Goal: Information Seeking & Learning: Learn about a topic

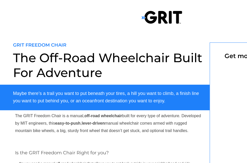
select select "US"
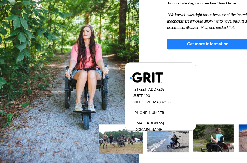
scroll to position [501, 0]
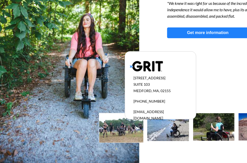
click at [226, 103] on div at bounding box center [162, 50] width 324 height 193
click at [227, 132] on img at bounding box center [213, 127] width 41 height 28
click at [221, 123] on img at bounding box center [213, 127] width 41 height 28
click at [224, 55] on div at bounding box center [162, 50] width 324 height 193
click at [103, 47] on img at bounding box center [69, 58] width 139 height 209
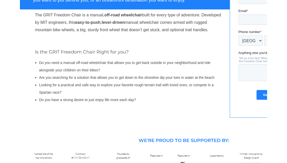
scroll to position [0, 0]
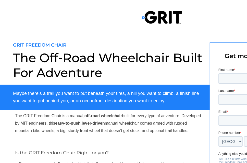
click at [166, 39] on div at bounding box center [162, 130] width 324 height 199
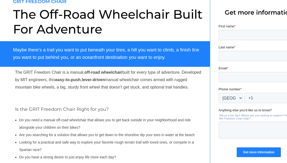
scroll to position [38, 0]
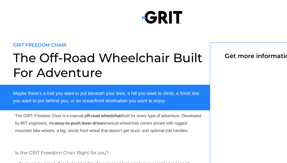
select select "US"
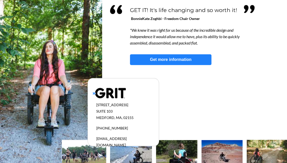
scroll to position [501, 37]
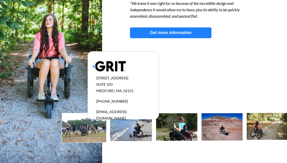
click at [233, 141] on div at bounding box center [125, 50] width 324 height 193
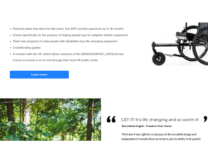
scroll to position [349, 0]
